Goal: Task Accomplishment & Management: Manage account settings

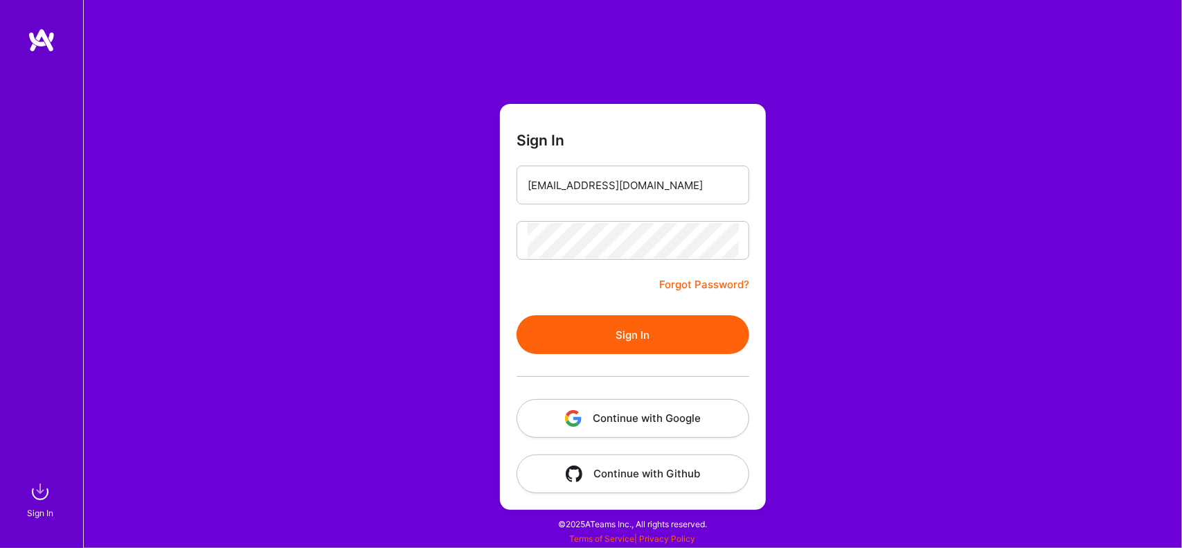
click at [613, 354] on button "Sign In" at bounding box center [633, 334] width 233 height 39
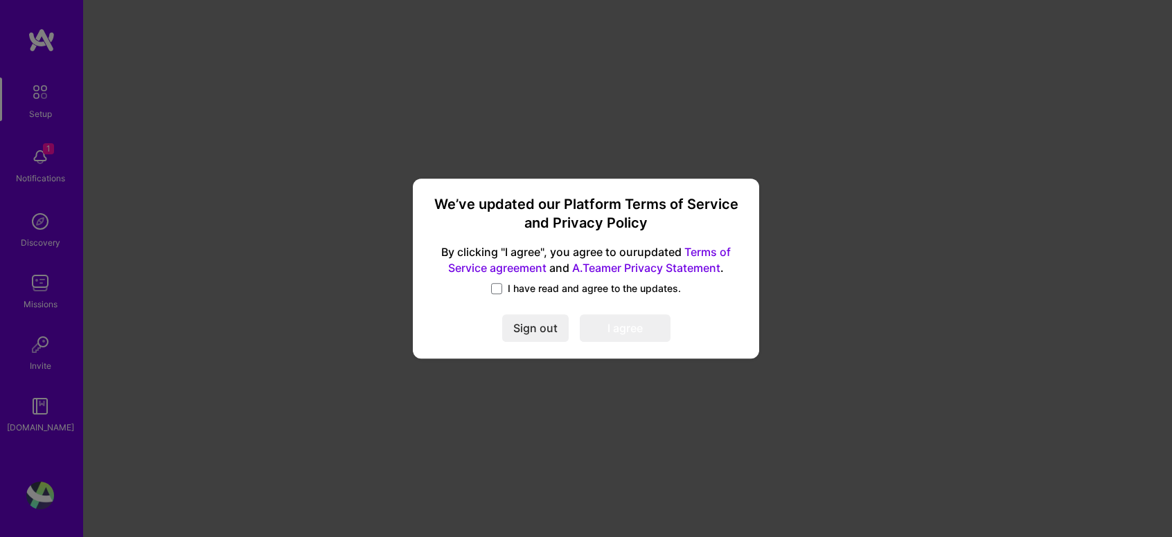
click at [503, 289] on label "I have read and agree to the updates." at bounding box center [586, 289] width 190 height 14
click at [0, 0] on input "I have read and agree to the updates." at bounding box center [0, 0] width 0 height 0
click at [636, 321] on button "I agree" at bounding box center [625, 328] width 91 height 28
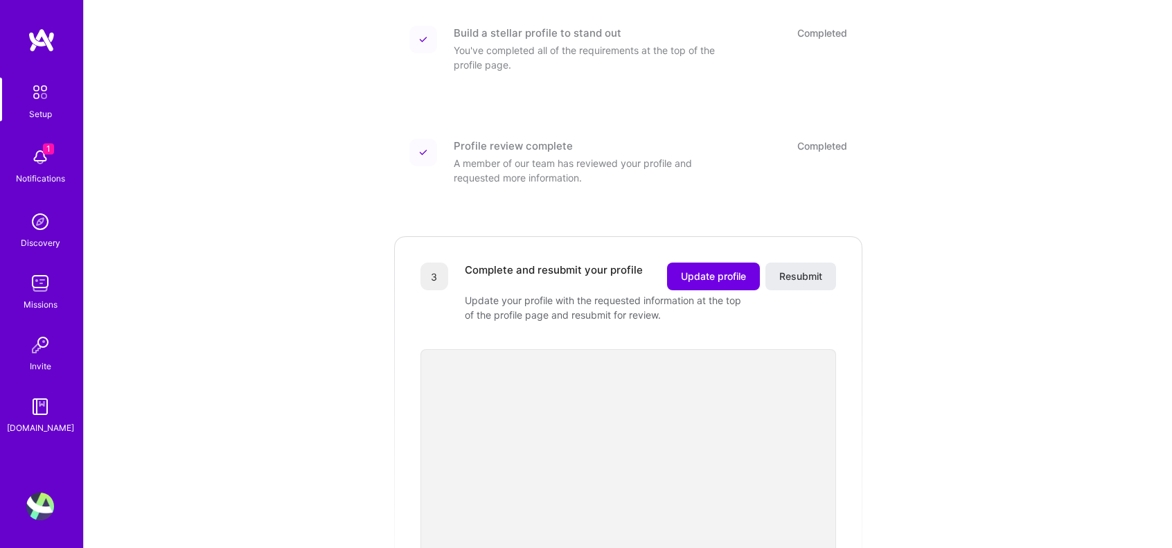
scroll to position [152, 0]
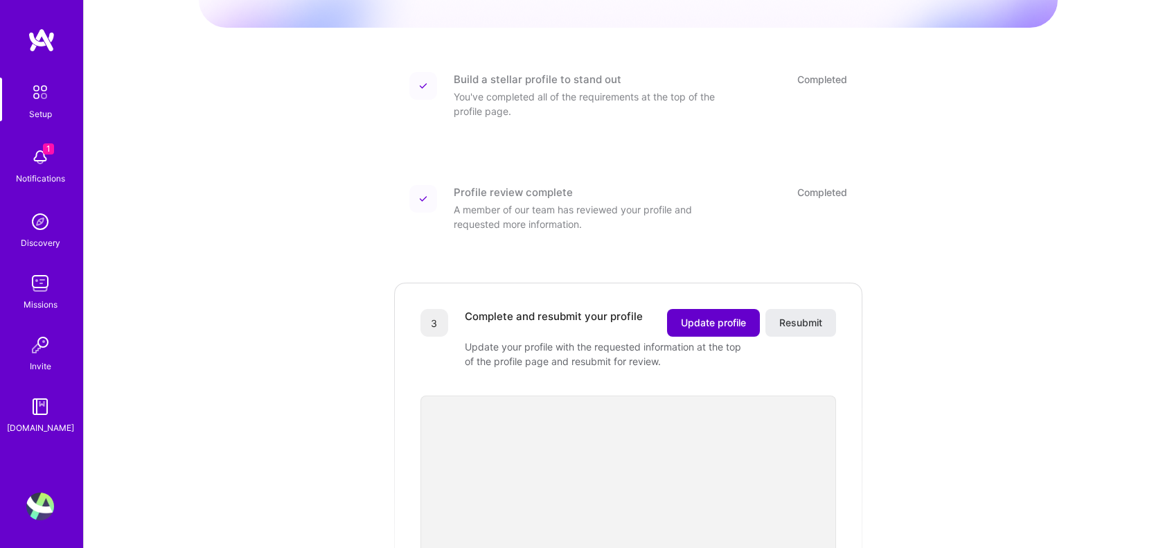
click at [681, 316] on span "Update profile" at bounding box center [713, 323] width 65 height 14
